Goal: Task Accomplishment & Management: Use online tool/utility

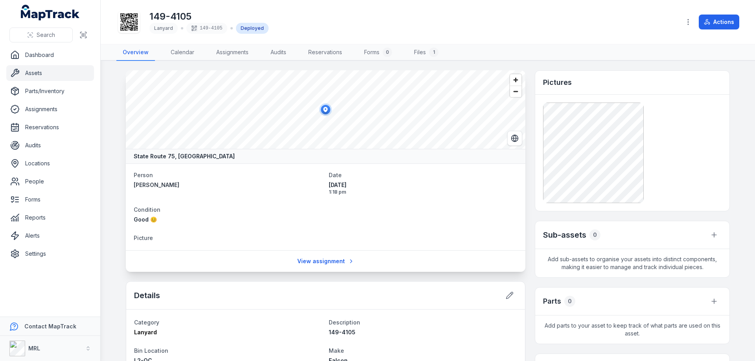
click at [250, 25] on div "Deployed" at bounding box center [252, 28] width 33 height 11
click at [726, 25] on button "Actions" at bounding box center [719, 22] width 41 height 15
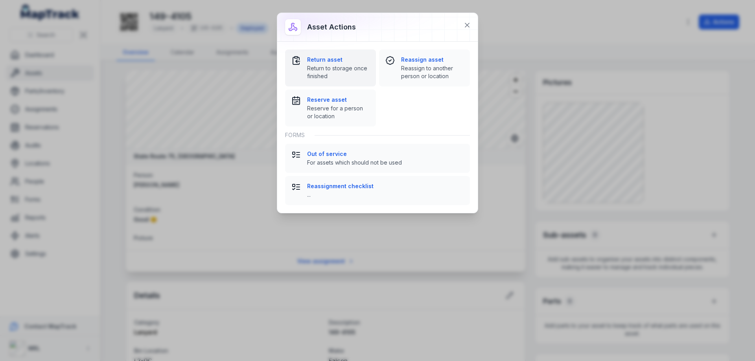
click at [321, 66] on span "Return to storage once finished" at bounding box center [338, 72] width 63 height 16
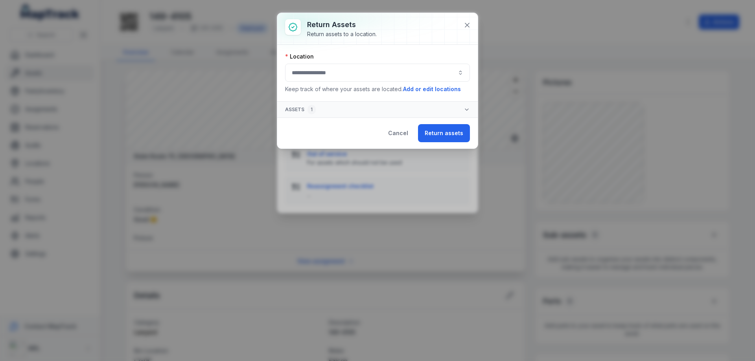
click at [428, 70] on button "button" at bounding box center [377, 73] width 185 height 18
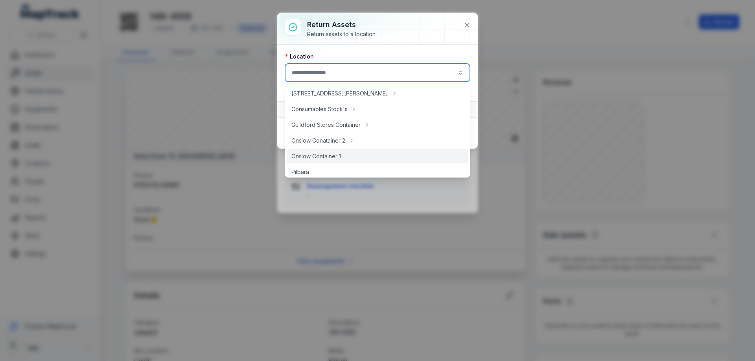
scroll to position [146, 0]
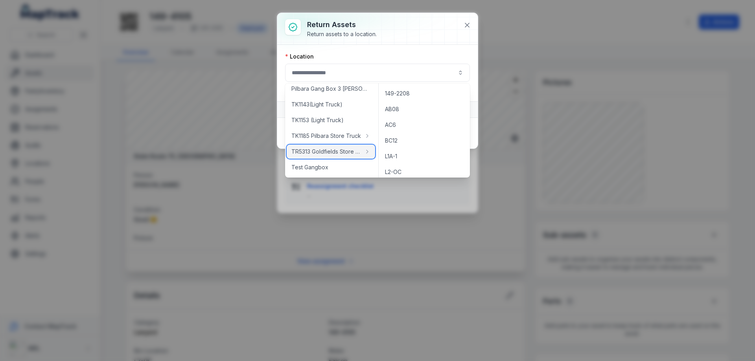
click at [341, 155] on span "TR5313 Goldfields Store Truck" at bounding box center [326, 152] width 70 height 8
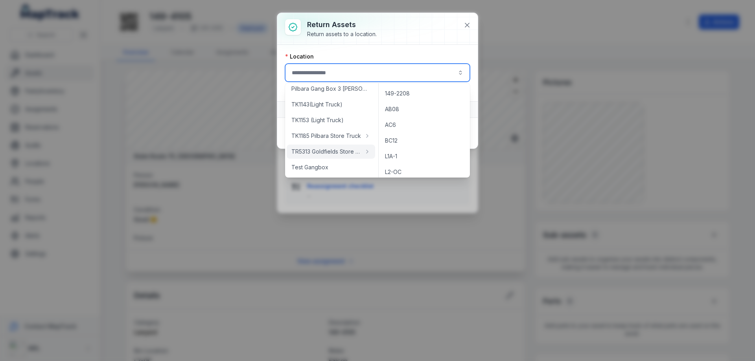
type input "**********"
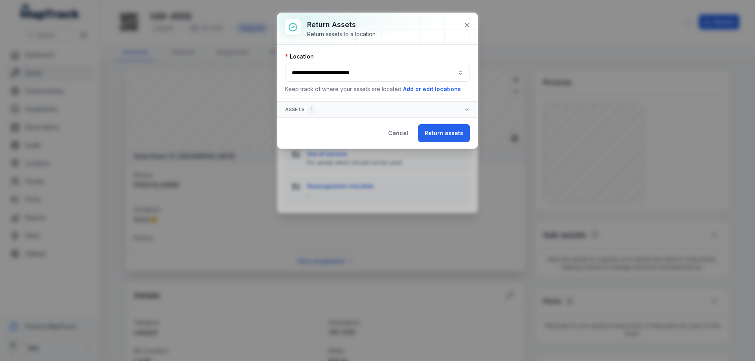
click at [464, 109] on icon "button" at bounding box center [467, 110] width 6 height 6
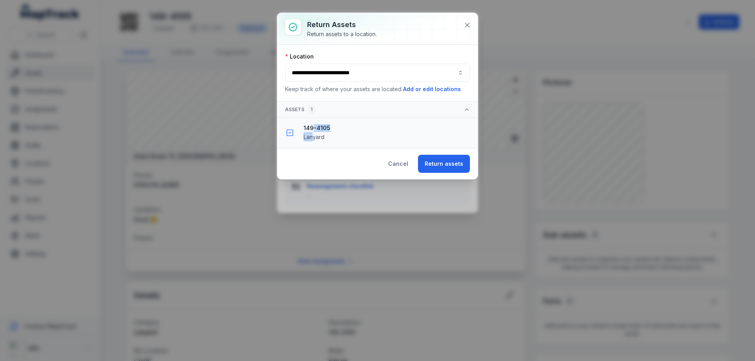
click at [313, 132] on div "149-4105 Lanyard" at bounding box center [388, 132] width 168 height 17
click at [325, 138] on div "149-4105 Lanyard" at bounding box center [388, 132] width 168 height 17
click at [362, 126] on strong "149-4105" at bounding box center [388, 128] width 168 height 8
click at [454, 162] on button "Return assets" at bounding box center [444, 164] width 52 height 18
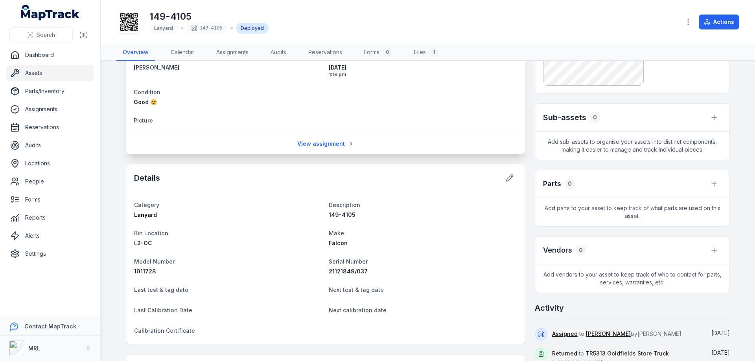
scroll to position [118, 0]
